Goal: Task Accomplishment & Management: Use online tool/utility

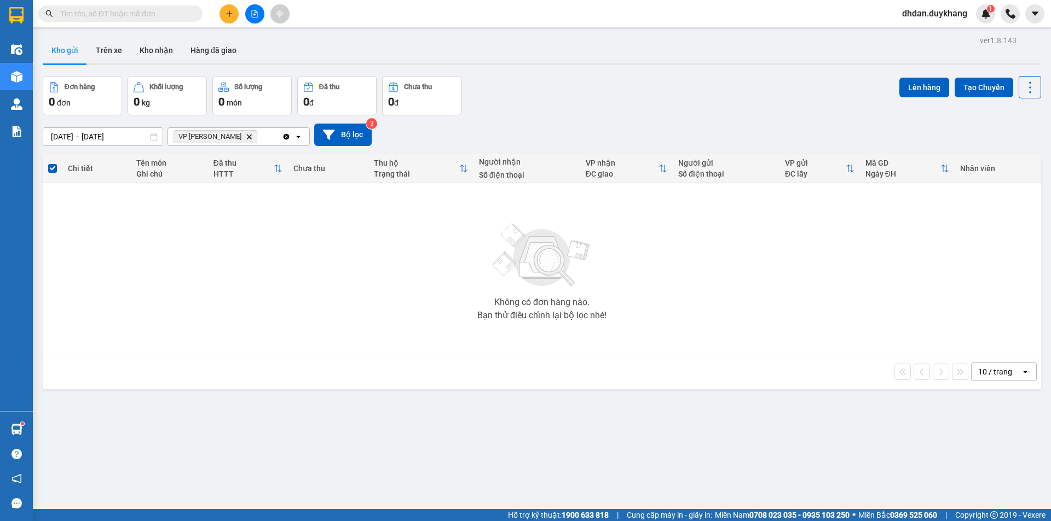
click at [246, 137] on icon "Delete" at bounding box center [249, 137] width 7 height 7
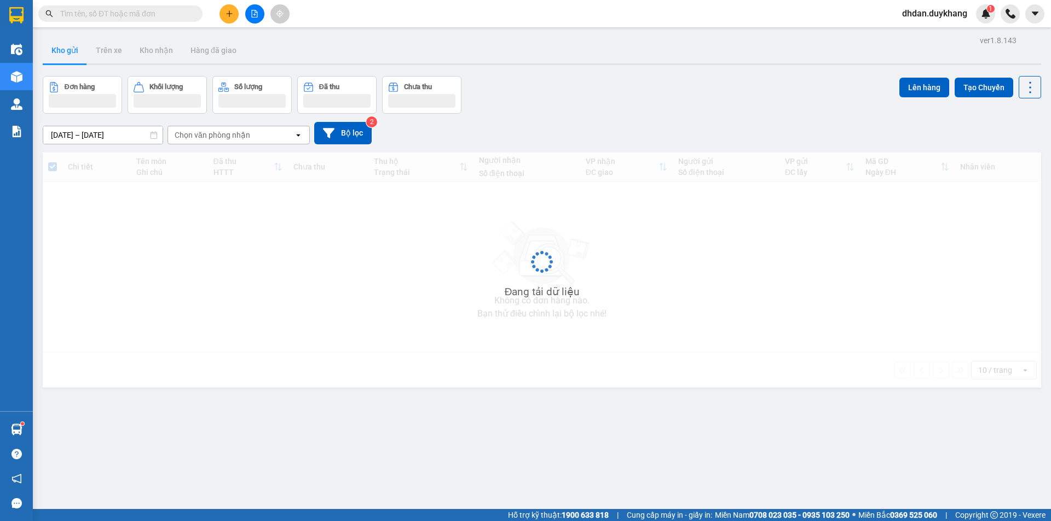
click at [583, 56] on div "Kho gửi Trên xe Kho nhận Hàng đã giao" at bounding box center [542, 51] width 998 height 29
click at [233, 14] on icon "plus" at bounding box center [229, 14] width 8 height 8
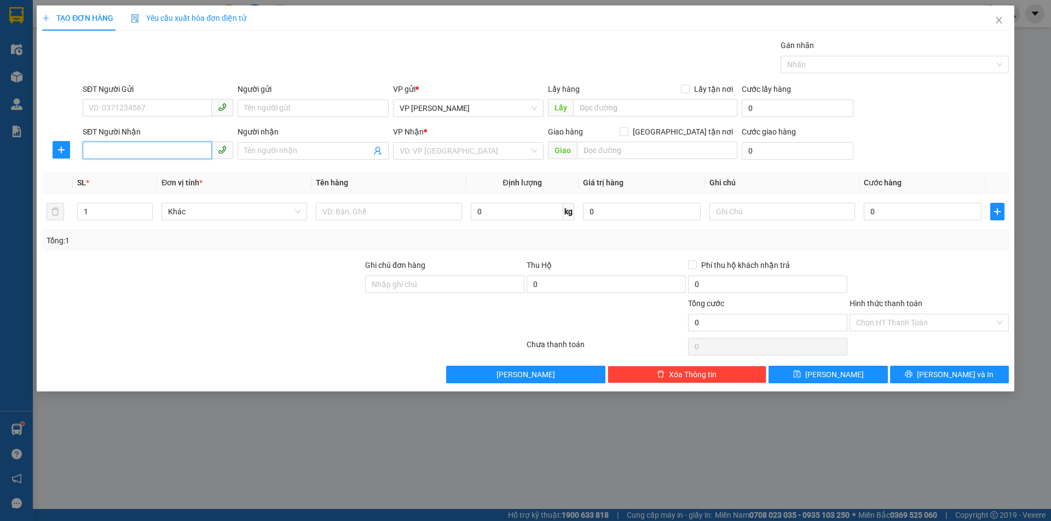
click at [134, 148] on input "SĐT Người Nhận" at bounding box center [147, 151] width 129 height 18
type input "0934553169"
drag, startPoint x: 320, startPoint y: 147, endPoint x: 315, endPoint y: 148, distance: 5.6
click at [318, 148] on input "Người nhận" at bounding box center [307, 151] width 126 height 12
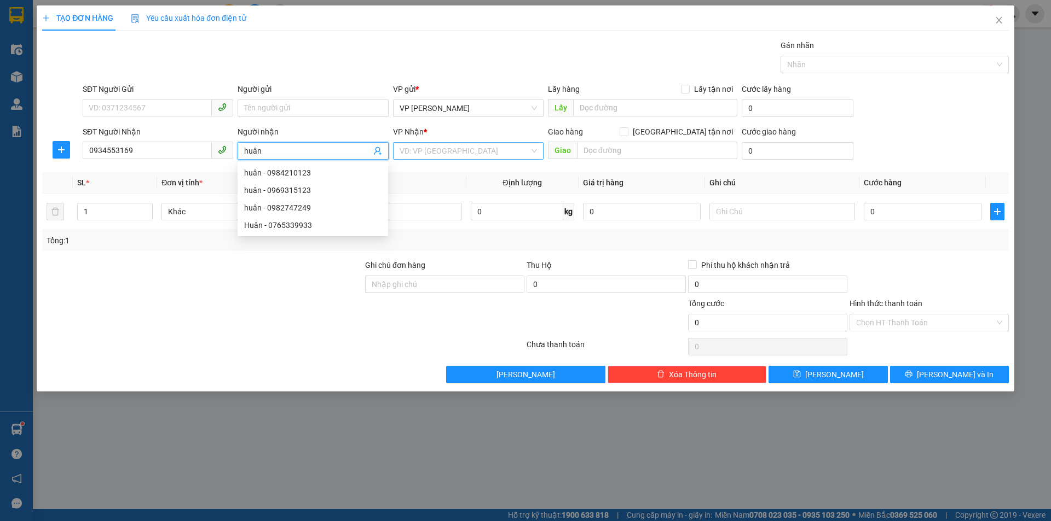
type input "huân"
click at [476, 154] on input "search" at bounding box center [464, 151] width 130 height 16
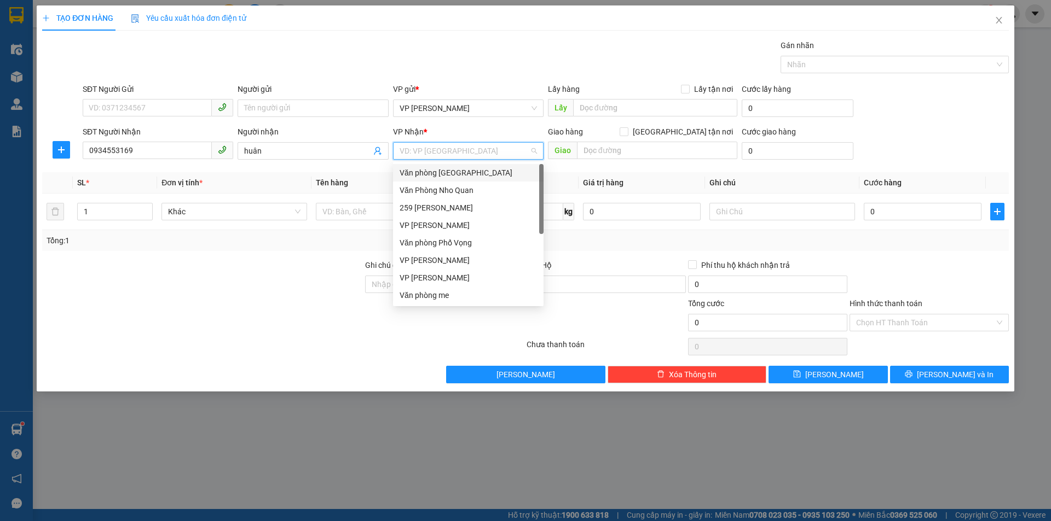
click at [468, 174] on div "Văn phòng [GEOGRAPHIC_DATA]" at bounding box center [467, 173] width 137 height 12
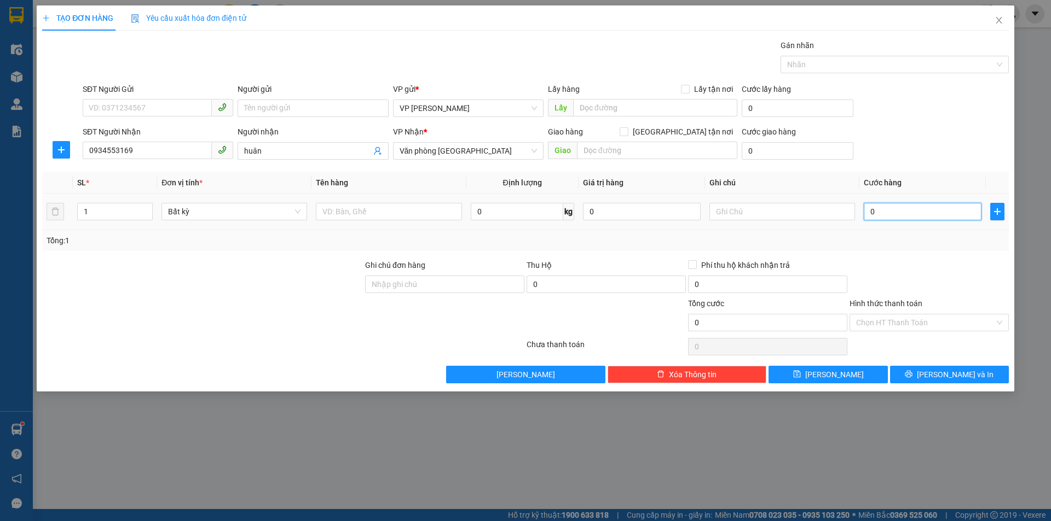
click at [903, 212] on input "0" at bounding box center [922, 212] width 118 height 18
type input "4"
type input "40"
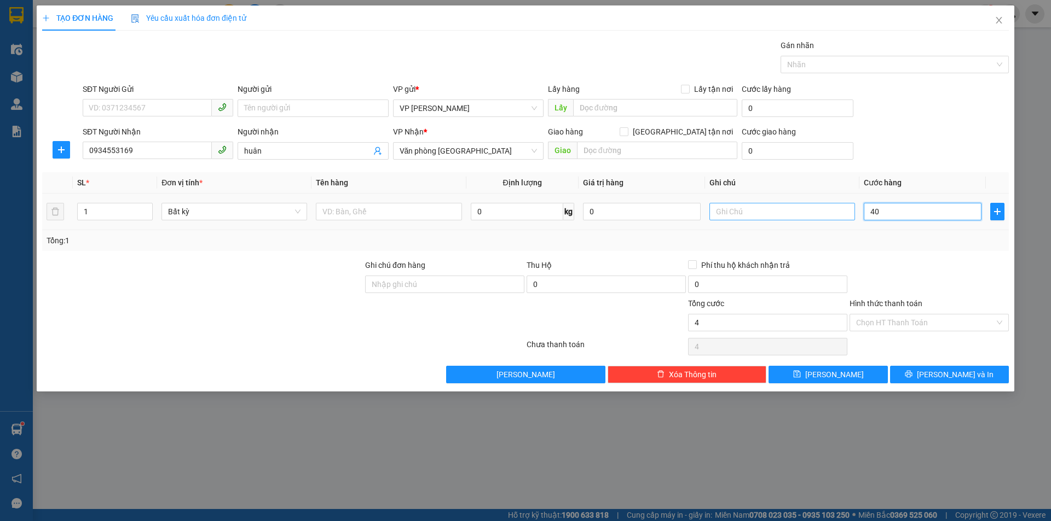
type input "40"
type input "400"
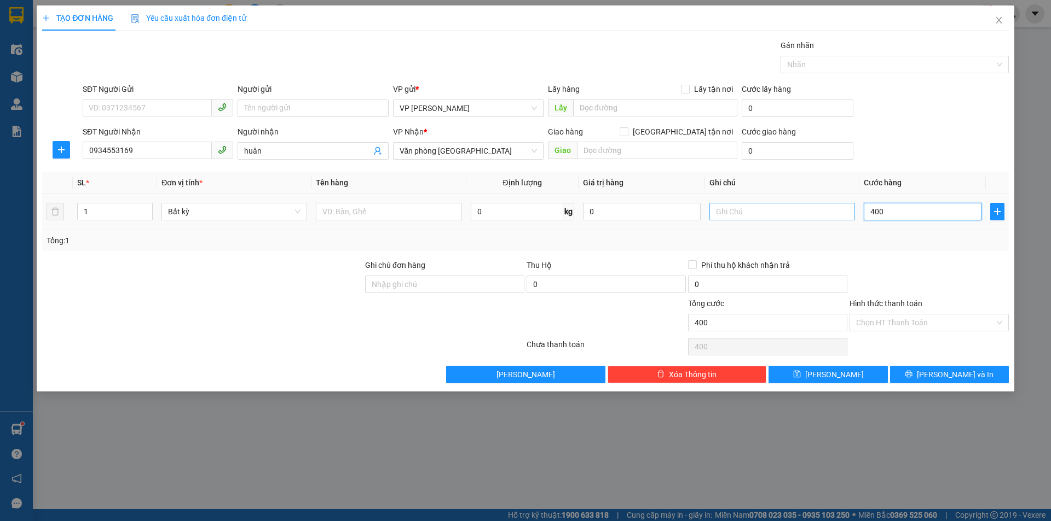
type input "4.000"
type input "40.000"
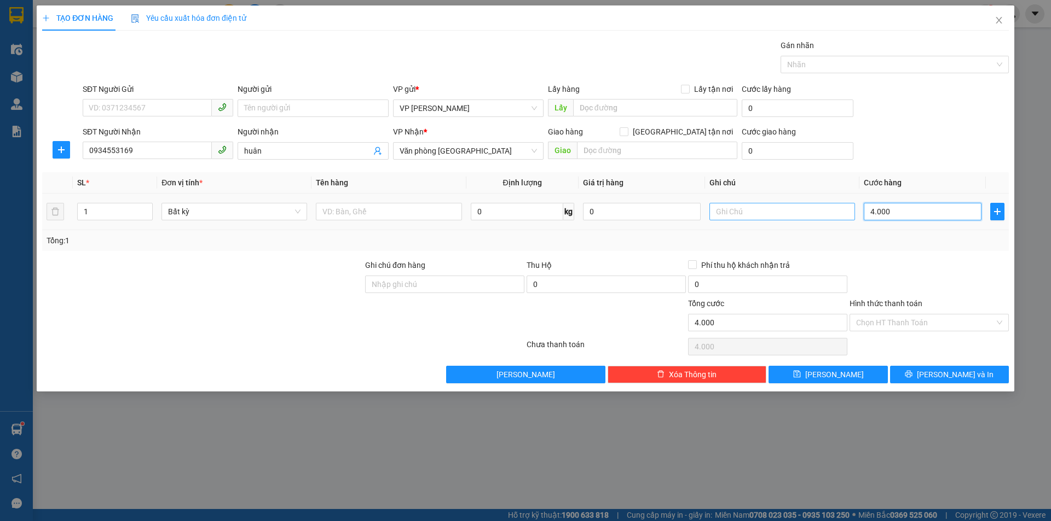
type input "40.000"
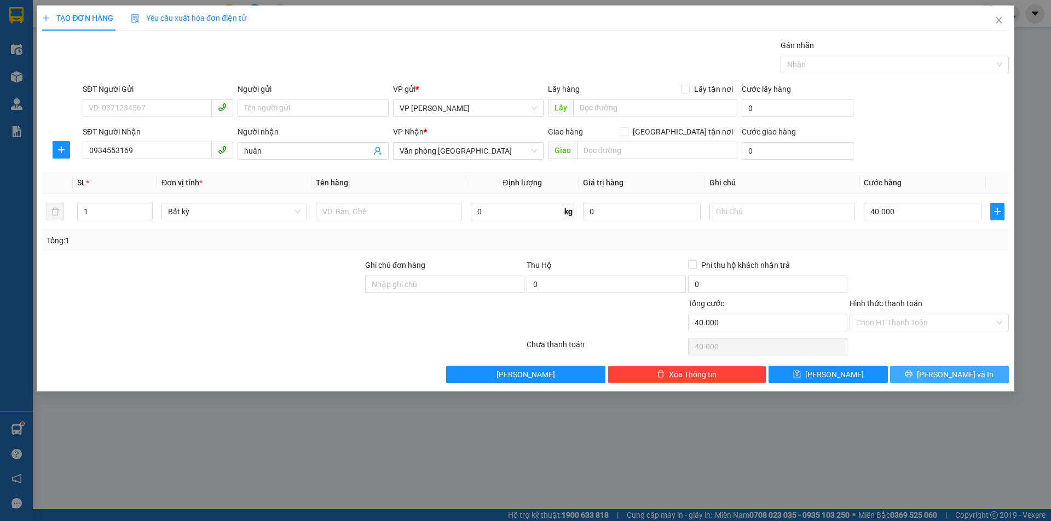
click at [912, 374] on icon "printer" at bounding box center [908, 374] width 8 height 8
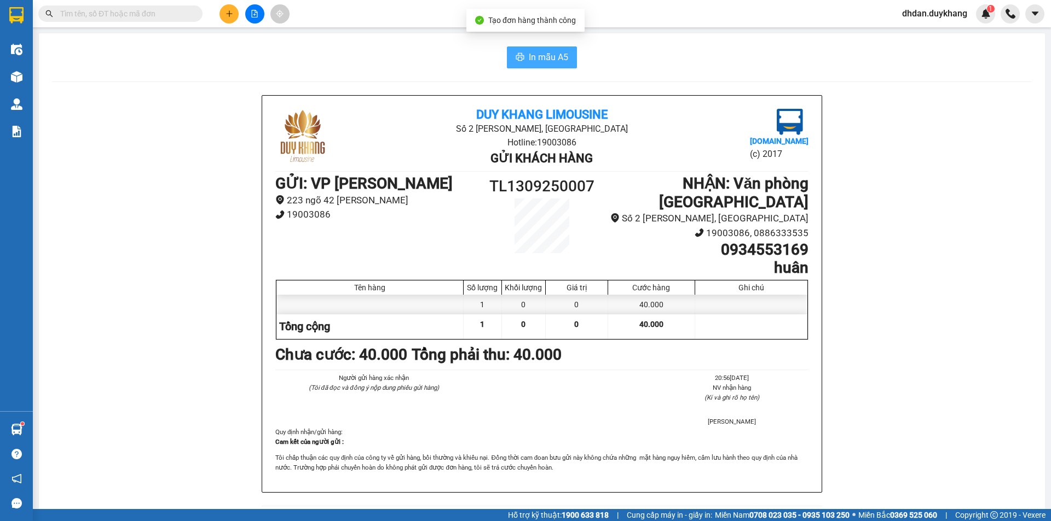
click at [556, 63] on span "In mẫu A5" at bounding box center [548, 57] width 39 height 14
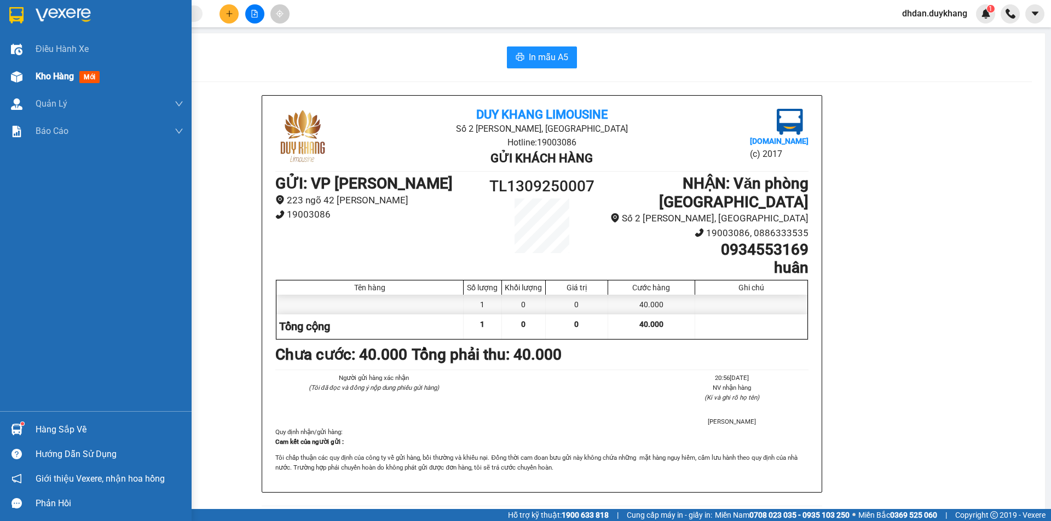
click at [57, 76] on span "Kho hàng" at bounding box center [55, 76] width 38 height 10
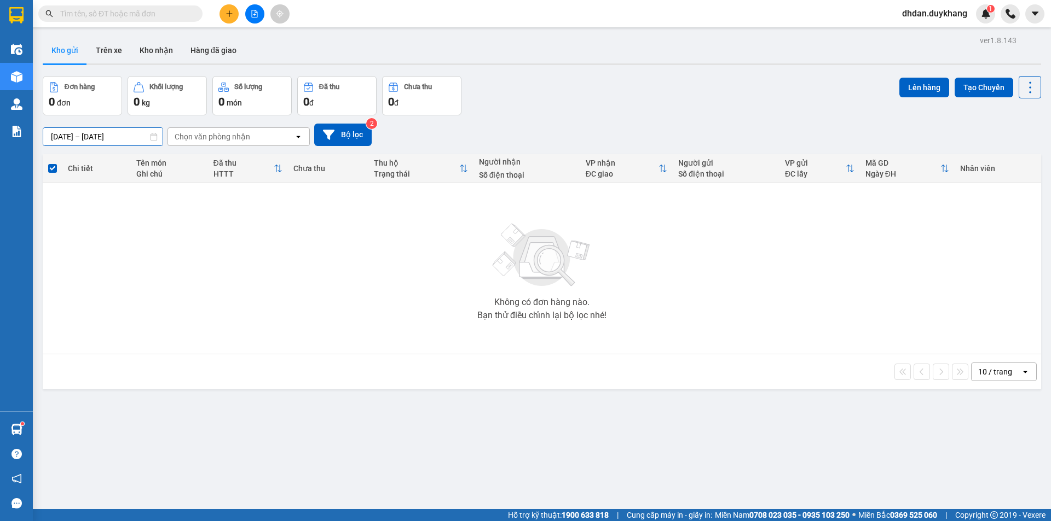
click at [113, 136] on input "[DATE] – [DATE]" at bounding box center [102, 137] width 119 height 18
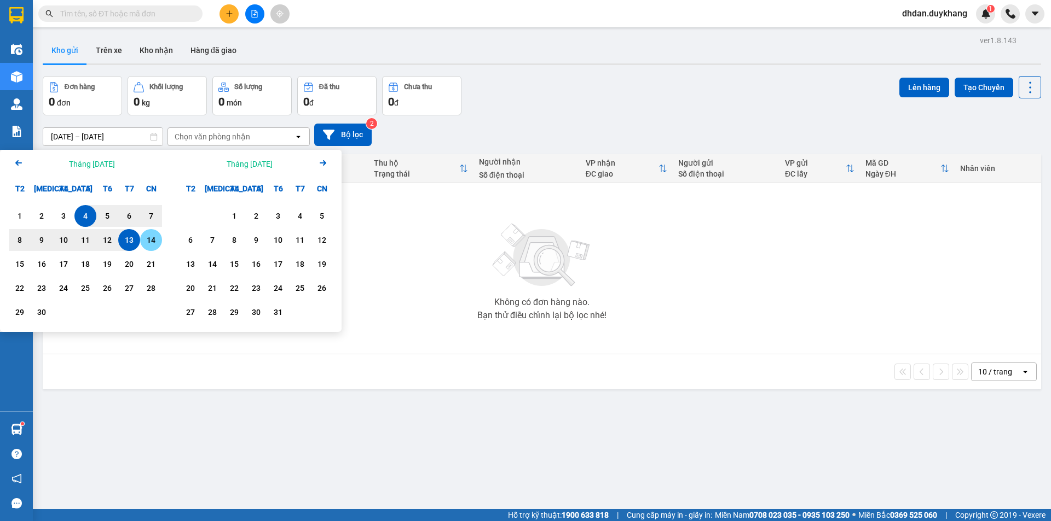
click at [148, 240] on div "14" at bounding box center [150, 240] width 15 height 13
type input "[DATE] – / /"
click at [858, 110] on div "Đơn hàng 0 đơn Khối lượng 0 kg Số lượng 0 món Đã thu 0 đ Chưa thu 0 đ Lên hàng …" at bounding box center [542, 95] width 998 height 39
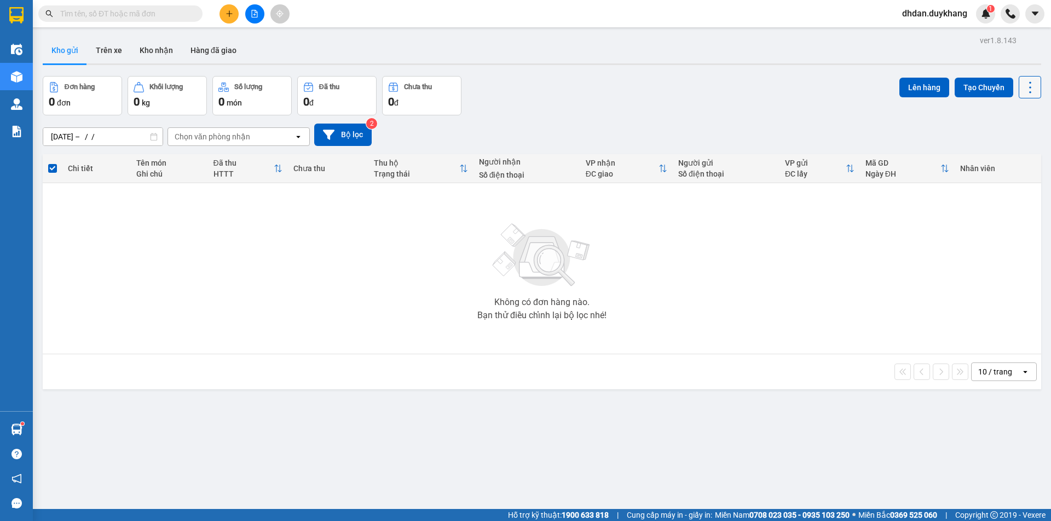
click at [1022, 89] on icon at bounding box center [1029, 87] width 15 height 15
click at [999, 160] on span "Làm mới" at bounding box center [1006, 156] width 30 height 11
click at [85, 137] on input "[DATE] – [DATE]" at bounding box center [102, 137] width 119 height 18
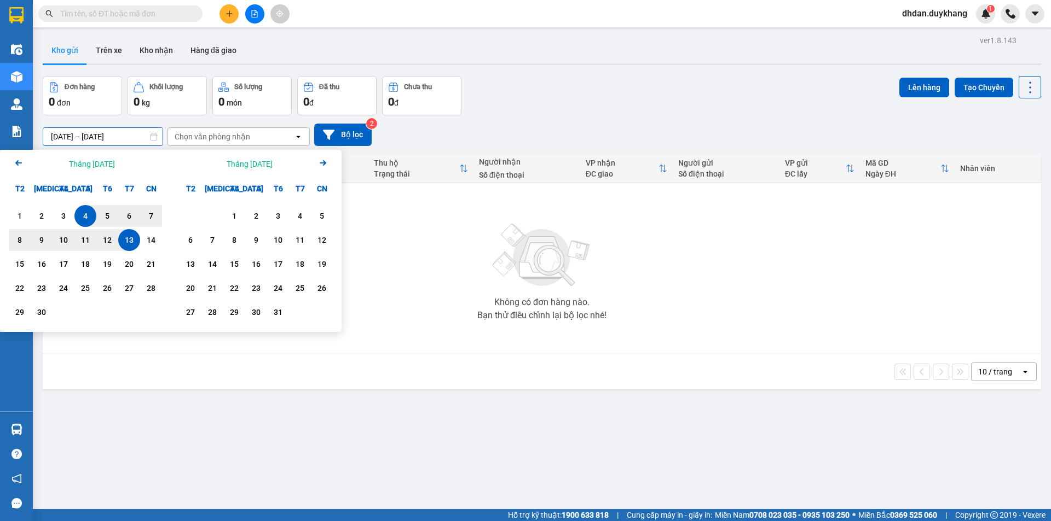
click at [129, 245] on div "13" at bounding box center [128, 240] width 15 height 13
click at [150, 239] on div "14" at bounding box center [150, 240] width 15 height 13
type input "13/09/2025 – 14/09/2025"
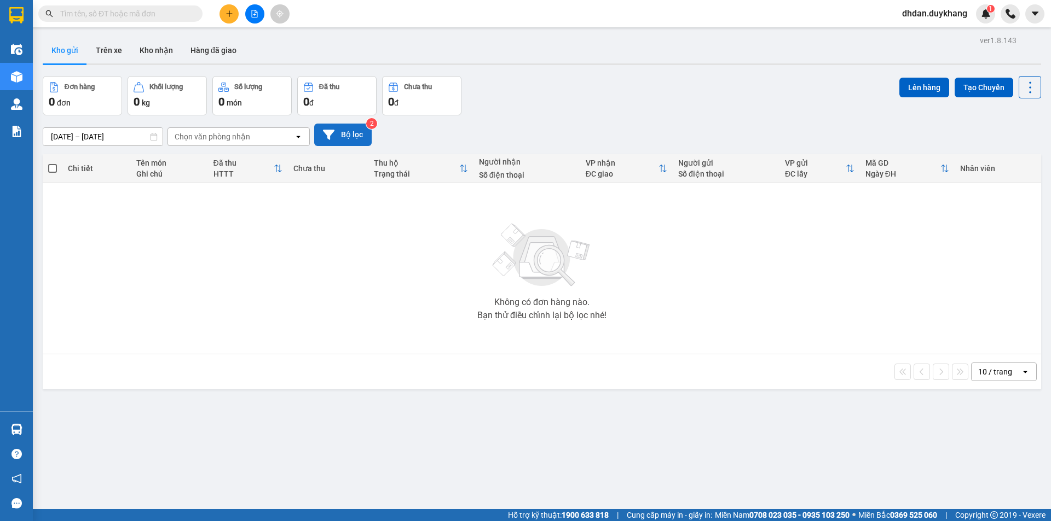
click at [347, 134] on button "Bộ lọc" at bounding box center [342, 135] width 57 height 22
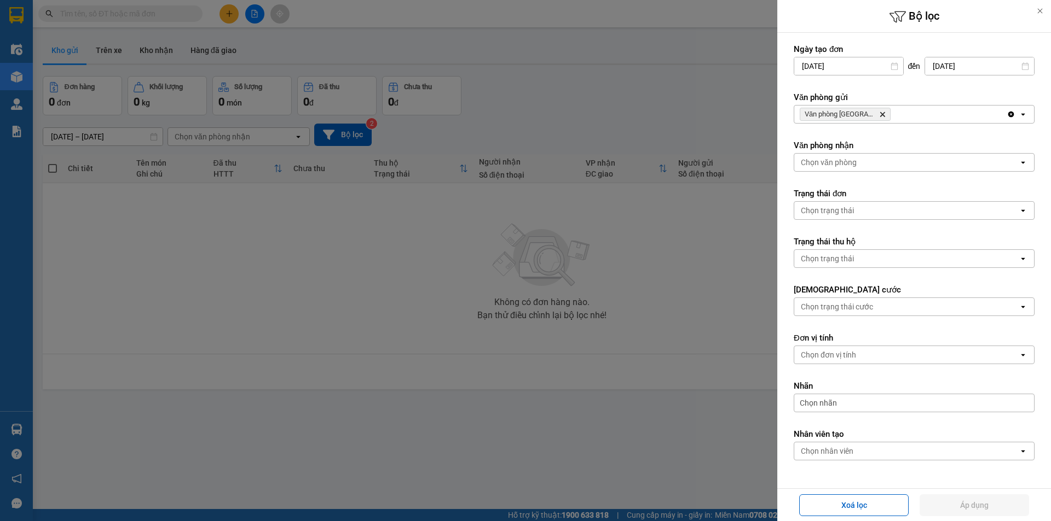
click at [880, 112] on icon "Văn phòng Ninh Bình, close by backspace" at bounding box center [882, 114] width 5 height 5
click at [879, 118] on div "Chọn văn phòng" at bounding box center [906, 115] width 224 height 18
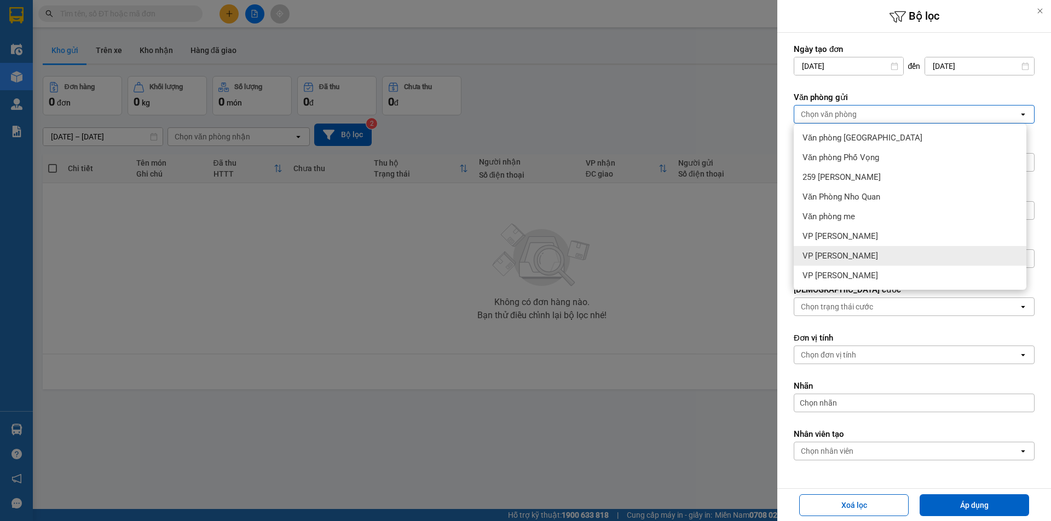
click at [871, 262] on div "VP [PERSON_NAME]" at bounding box center [909, 256] width 233 height 20
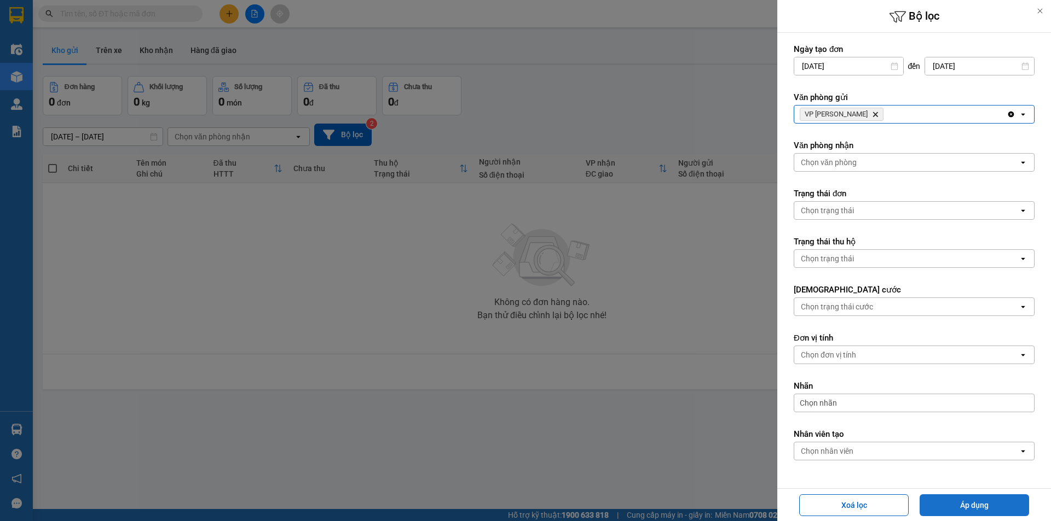
click at [950, 504] on button "Áp dụng" at bounding box center [973, 506] width 109 height 22
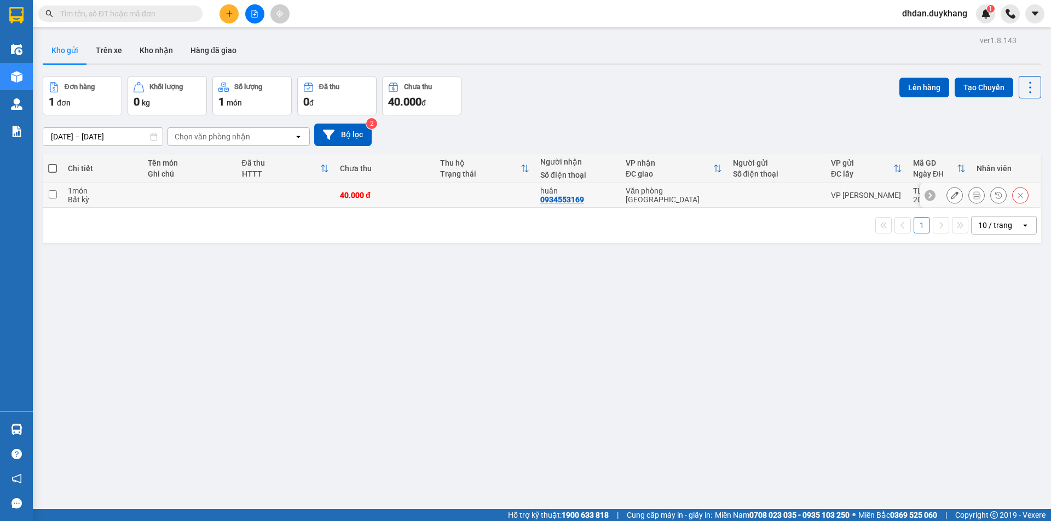
click at [53, 195] on input "checkbox" at bounding box center [53, 194] width 8 height 8
checkbox input "true"
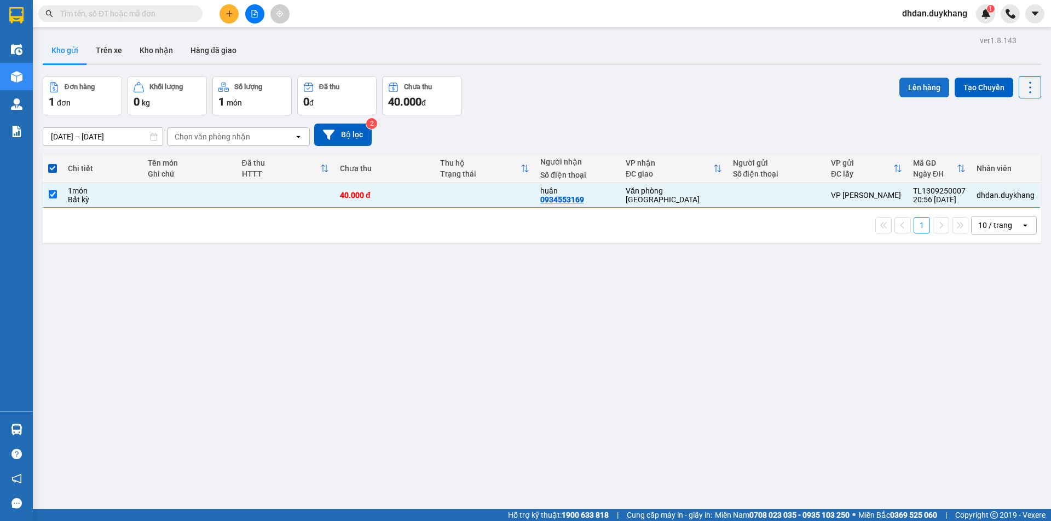
click at [920, 88] on button "Lên hàng" at bounding box center [924, 88] width 50 height 20
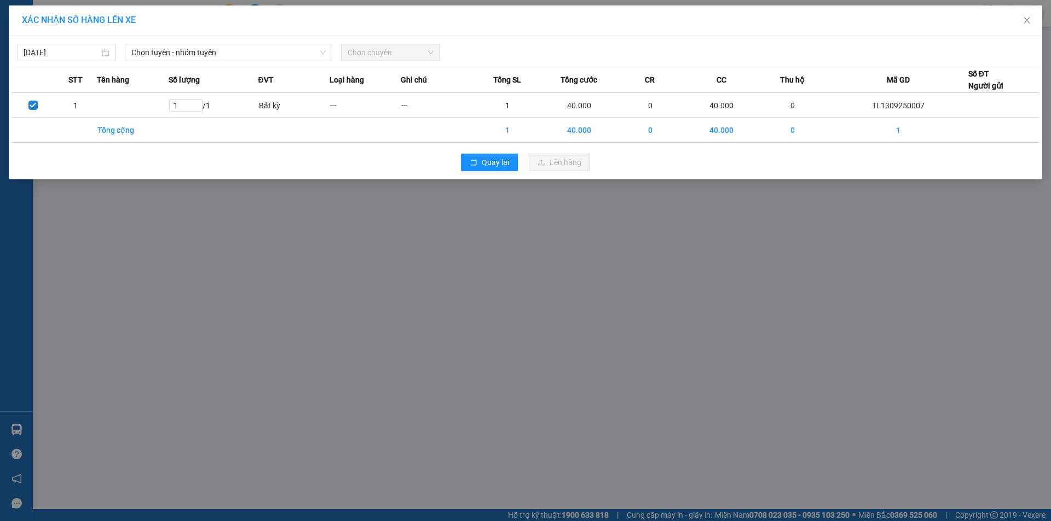
drag, startPoint x: 76, startPoint y: 47, endPoint x: 68, endPoint y: 62, distance: 16.9
click at [76, 47] on input "13/09/2025" at bounding box center [62, 53] width 76 height 12
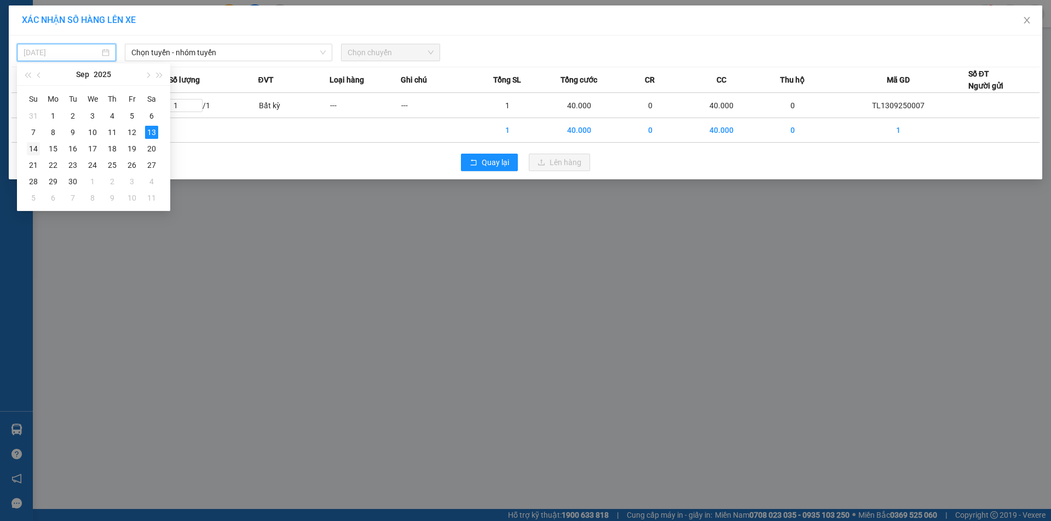
click at [33, 148] on div "14" at bounding box center [33, 148] width 13 height 13
type input "14/09/2025"
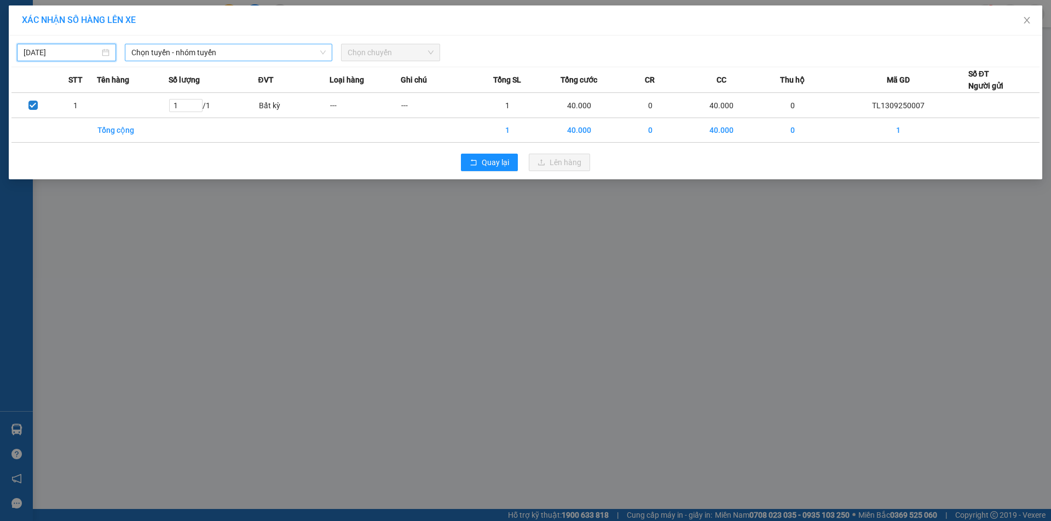
click at [190, 56] on span "Chọn tuyến - nhóm tuyến" at bounding box center [228, 52] width 194 height 16
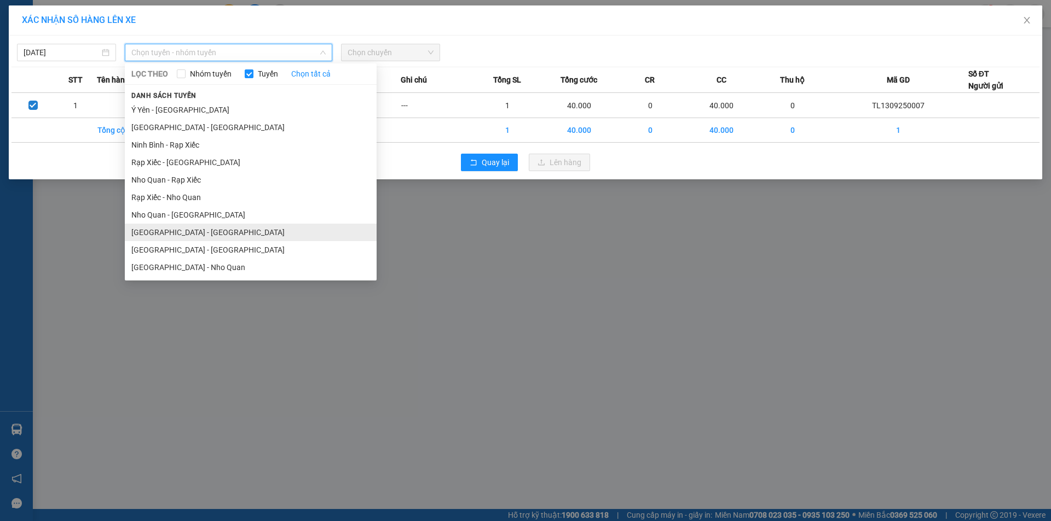
click at [202, 236] on li "Hà Nội - Ninh Bình" at bounding box center [251, 233] width 252 height 18
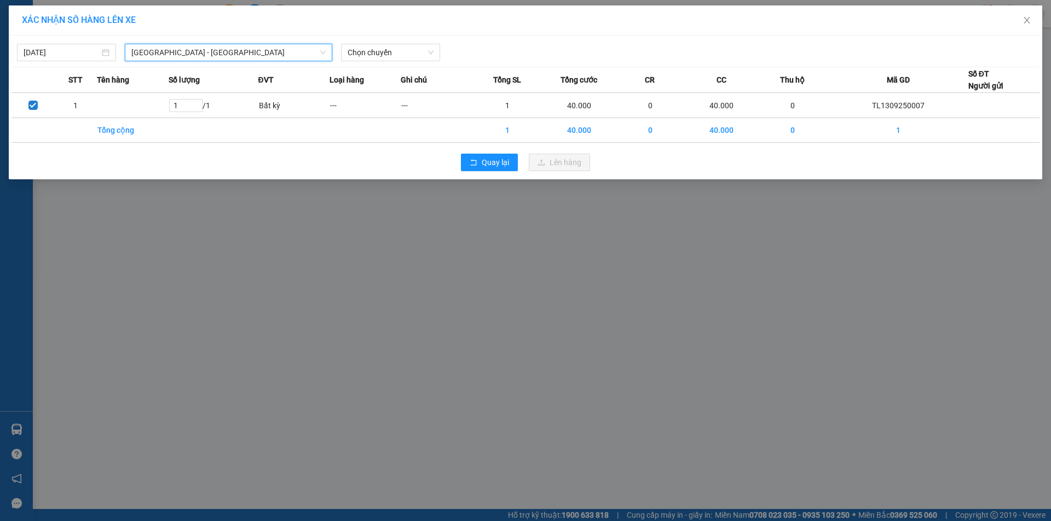
click at [386, 35] on div "XÁC NHẬN SỐ HÀNG LÊN XE" at bounding box center [525, 20] width 1033 height 30
click at [388, 45] on span "Chọn chuyến" at bounding box center [390, 52] width 86 height 16
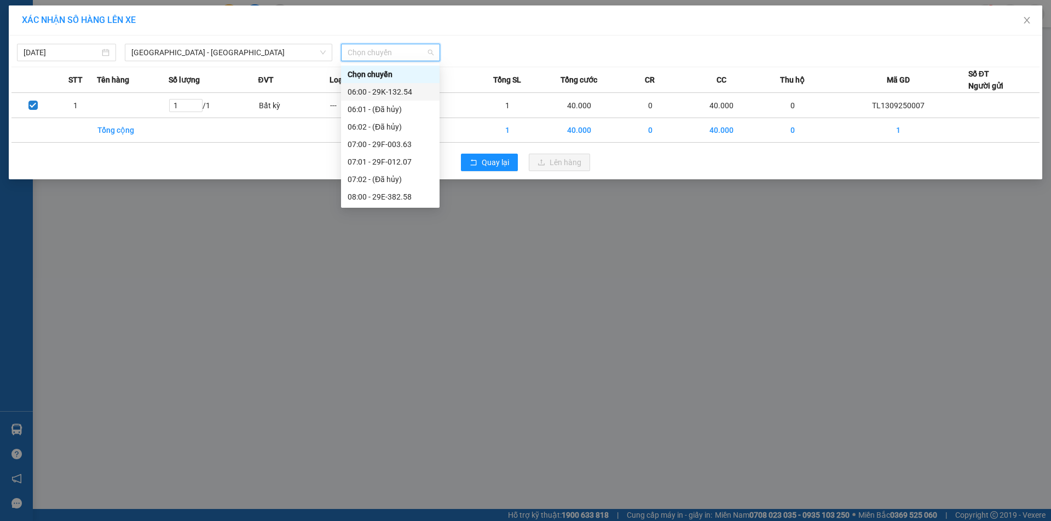
click at [394, 94] on div "06:00 - 29K-132.54" at bounding box center [389, 92] width 85 height 12
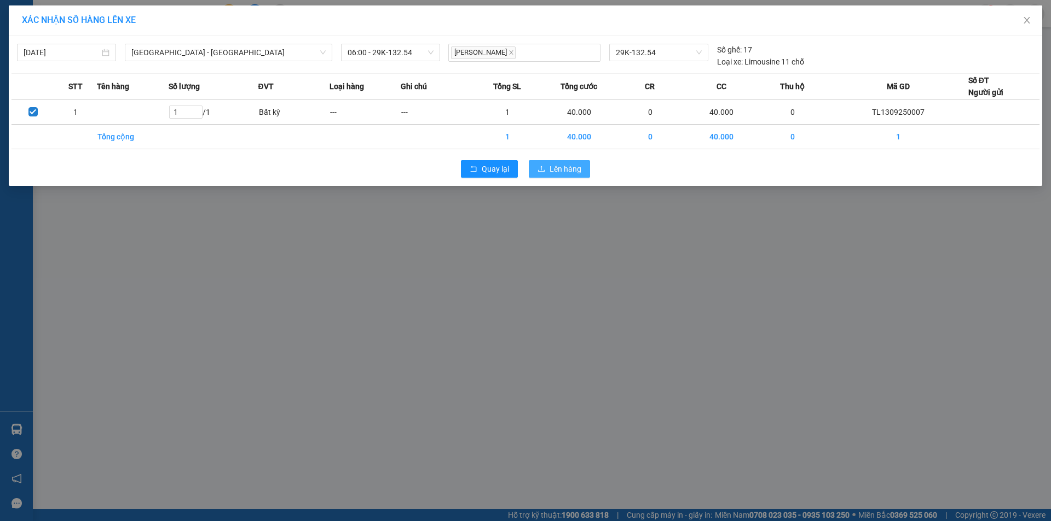
click at [579, 172] on span "Lên hàng" at bounding box center [565, 169] width 32 height 12
